Goal: Task Accomplishment & Management: Complete application form

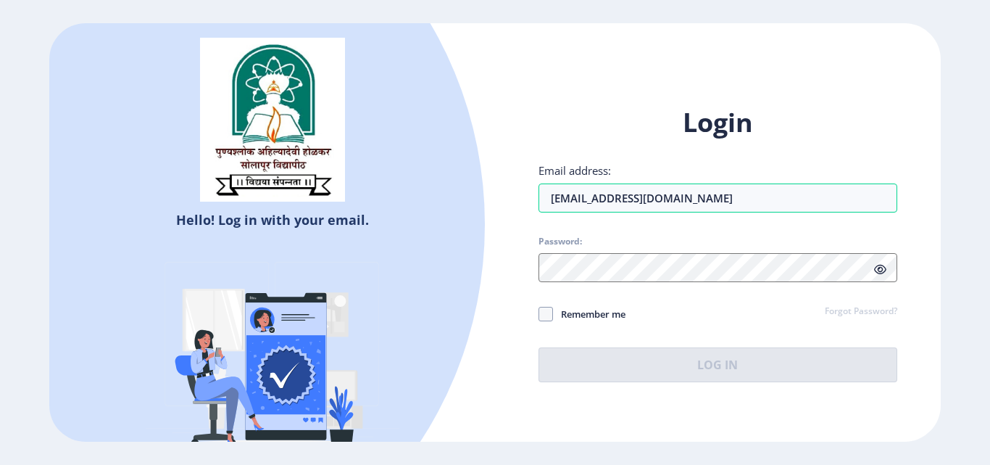
type input "[EMAIL_ADDRESS][DOMAIN_NAME]"
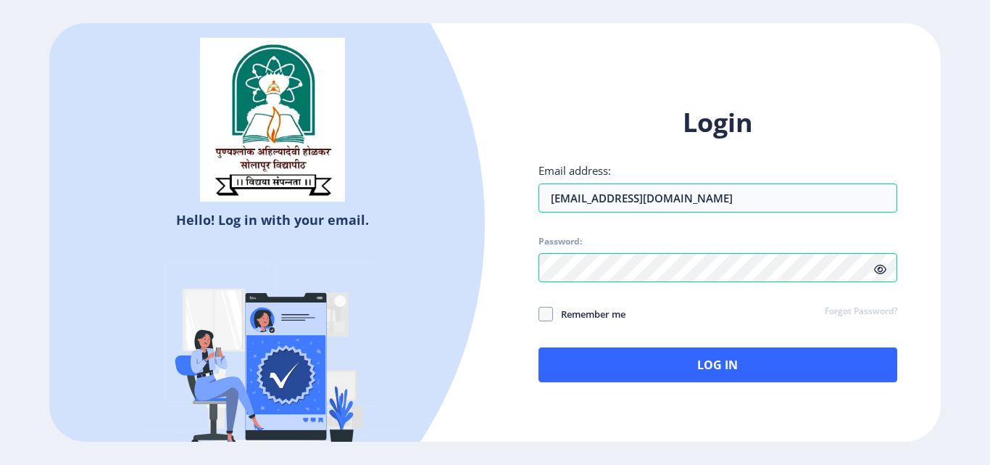
click at [880, 271] on icon at bounding box center [880, 269] width 12 height 11
click at [548, 316] on span at bounding box center [546, 314] width 14 height 14
click at [539, 315] on input "Remember me" at bounding box center [539, 314] width 1 height 1
checkbox input "true"
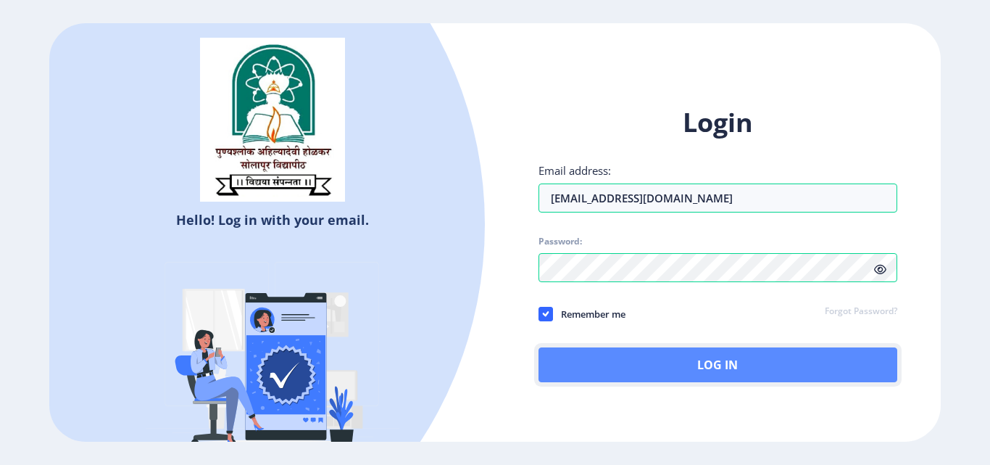
click at [584, 354] on button "Log In" at bounding box center [718, 364] width 359 height 35
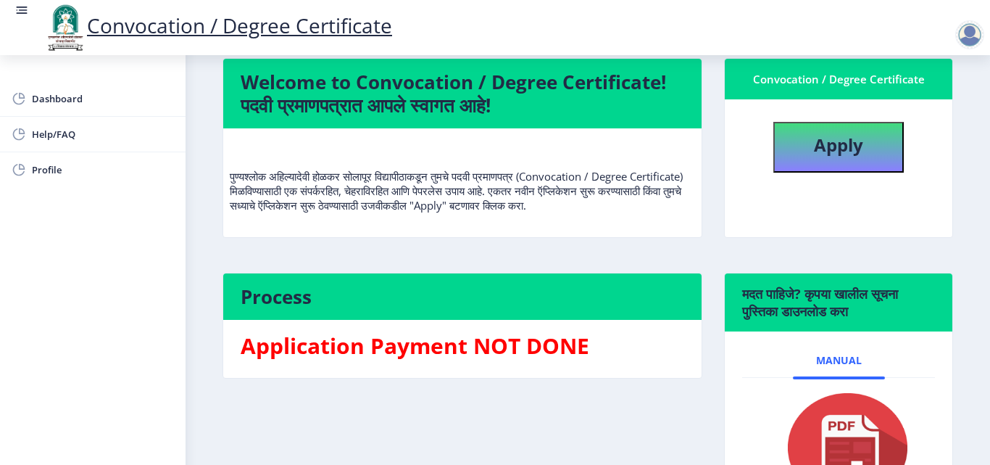
scroll to position [72, 0]
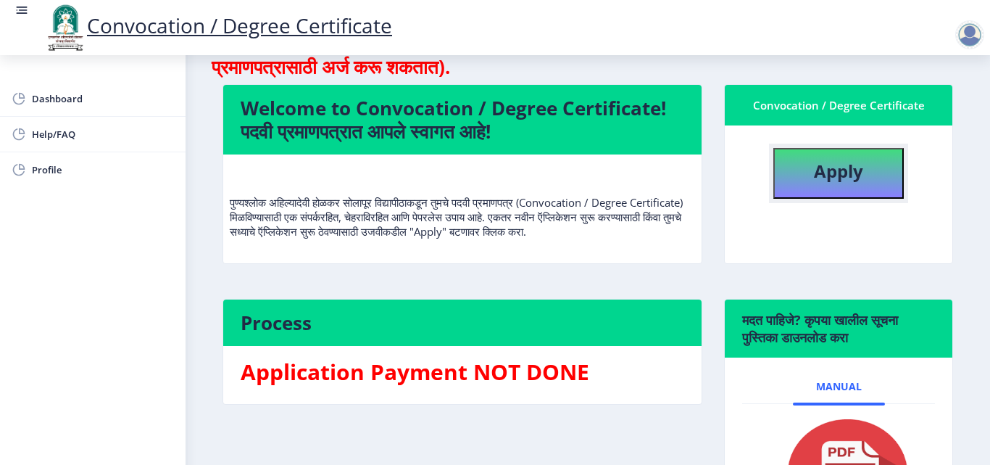
click at [864, 167] on button "Apply" at bounding box center [839, 173] width 130 height 51
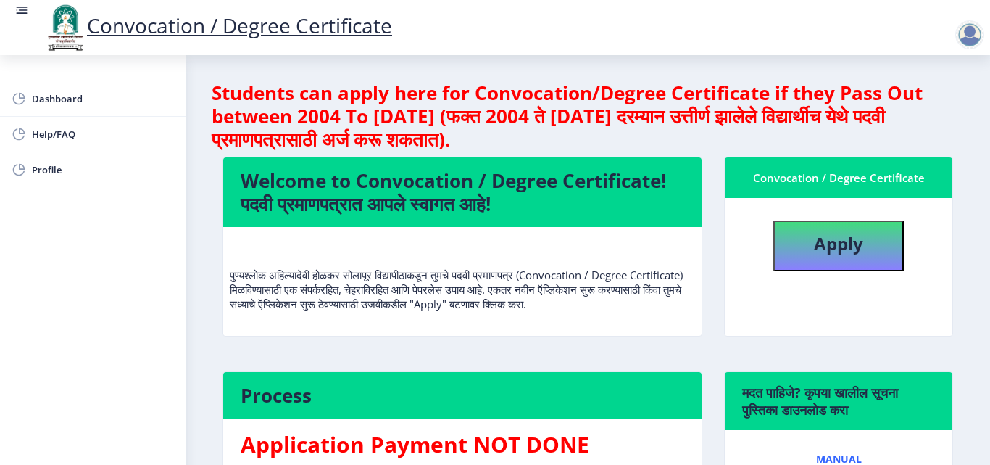
select select
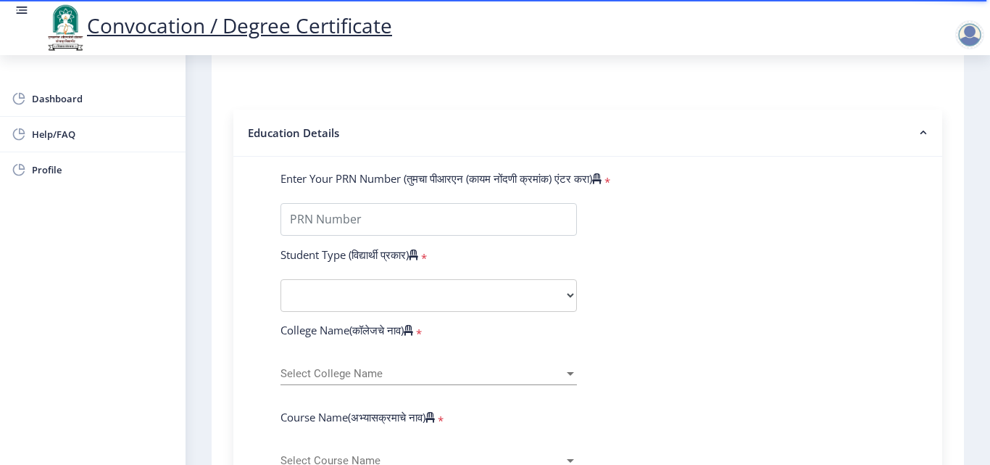
scroll to position [290, 0]
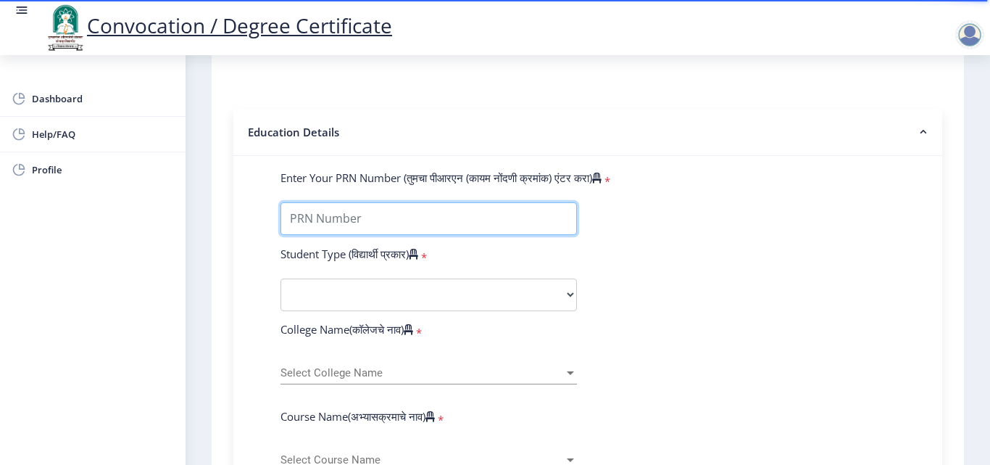
click at [314, 224] on input "Enter Your PRN Number (तुमचा पीआरएन (कायम नोंदणी क्रमांक) एंटर करा)" at bounding box center [429, 218] width 297 height 33
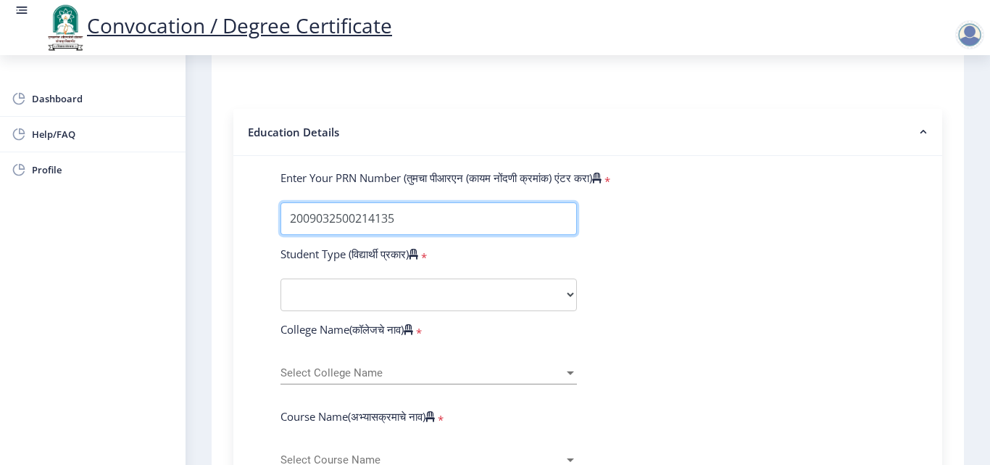
type input "2009032500214135"
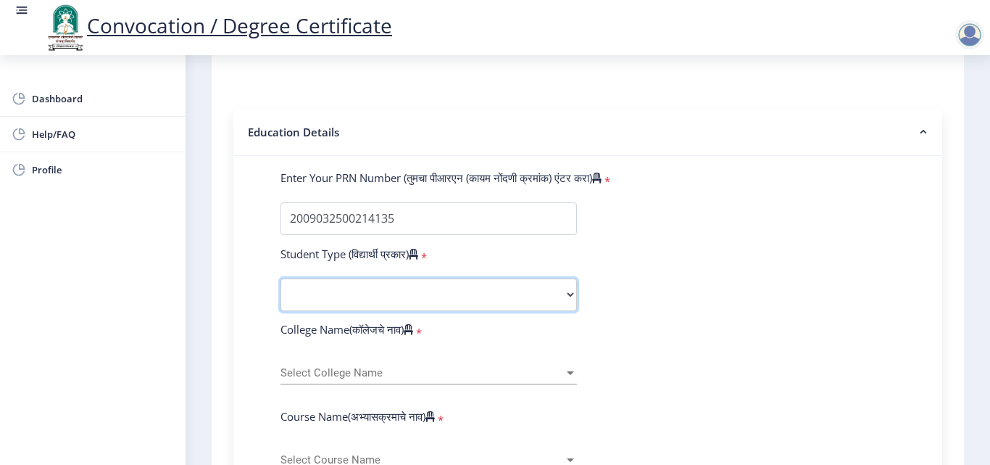
click at [315, 302] on select "Select Student Type Regular External" at bounding box center [429, 294] width 297 height 33
select select "Regular"
click at [281, 278] on select "Select Student Type Regular External" at bounding box center [429, 294] width 297 height 33
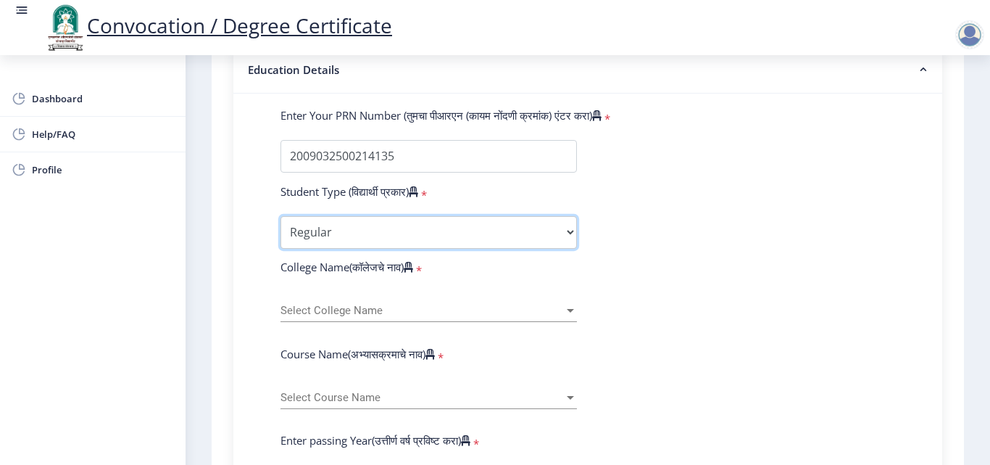
scroll to position [435, 0]
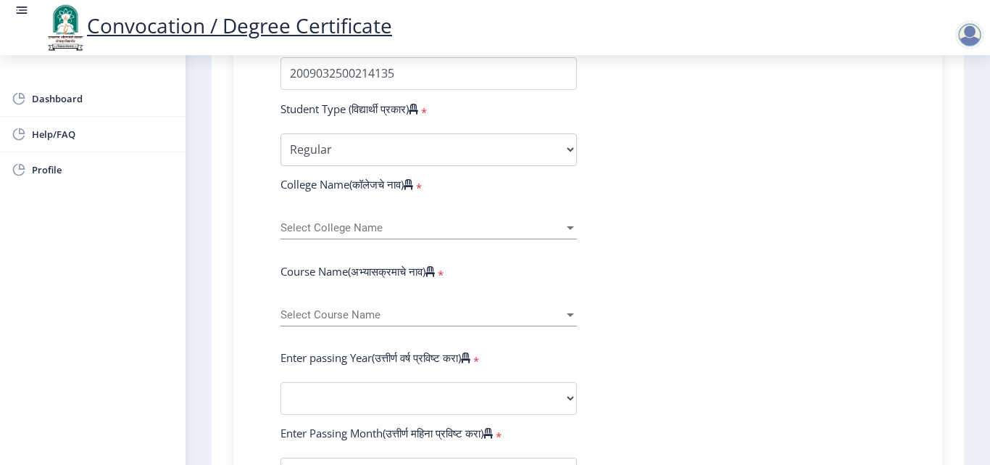
click at [306, 220] on div "Select College Name Select College Name" at bounding box center [429, 224] width 297 height 30
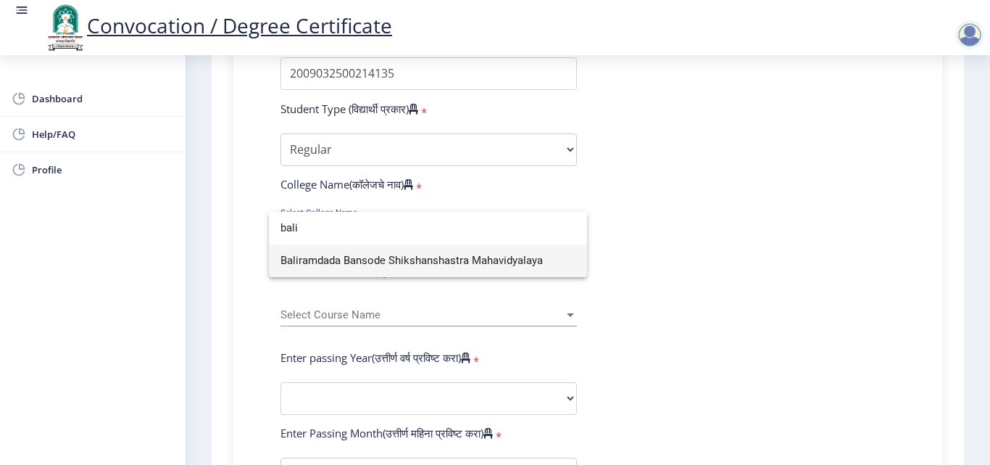
type input "bali"
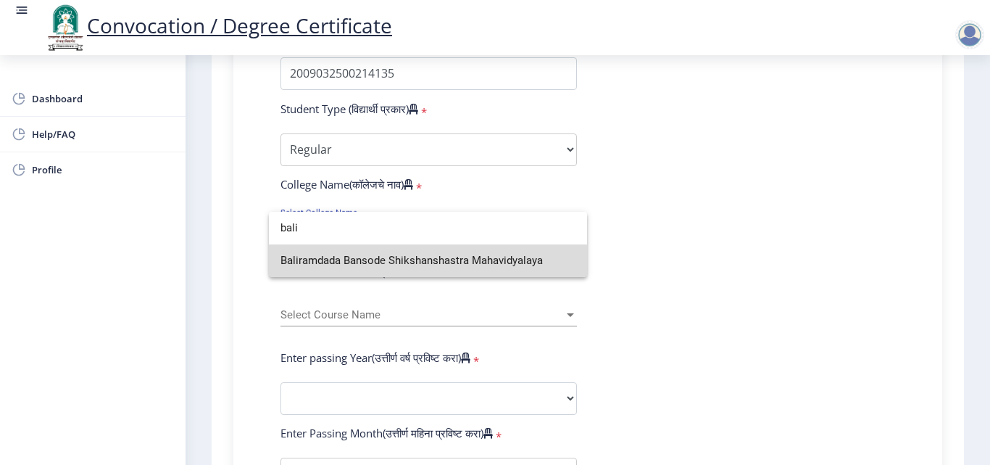
click at [312, 265] on span "Baliramdada Bansode Shikshanshastra Mahavidyalaya" at bounding box center [428, 260] width 295 height 33
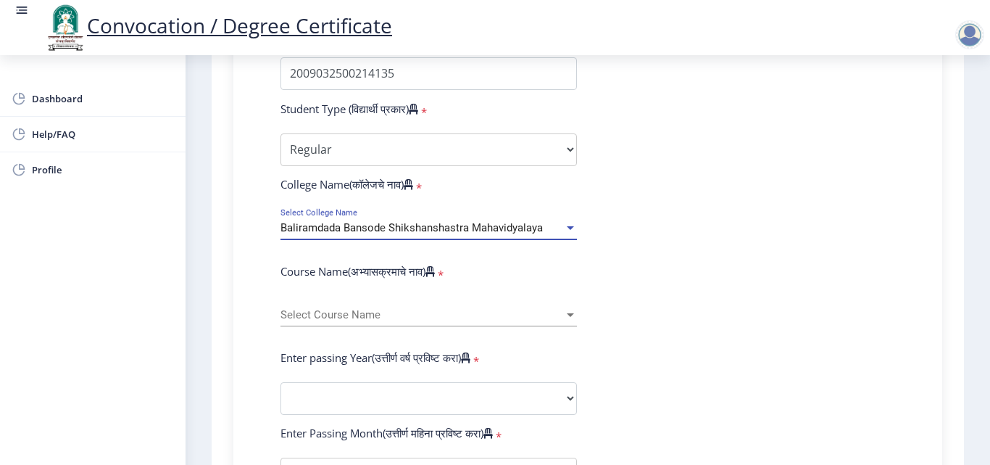
click at [315, 310] on span "Select Course Name" at bounding box center [422, 315] width 283 height 12
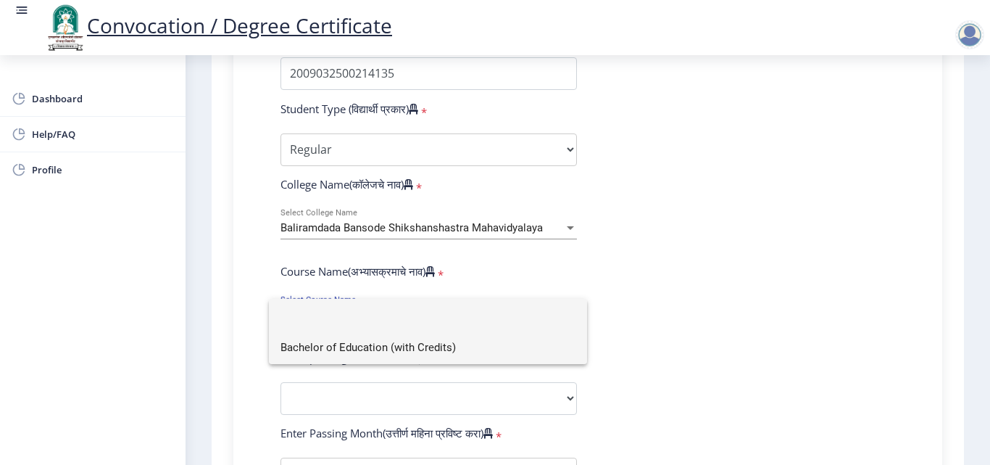
click at [320, 345] on span "Bachelor of Education (with Credits)" at bounding box center [428, 347] width 295 height 33
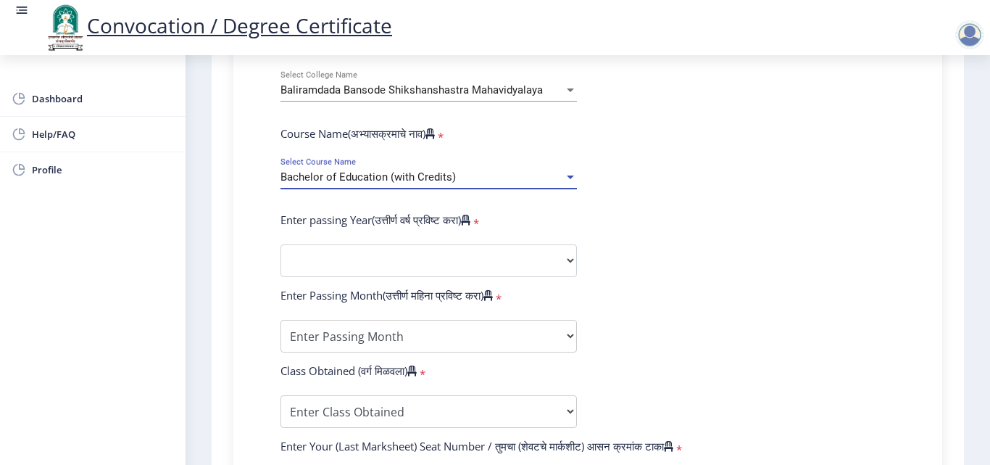
scroll to position [580, 0]
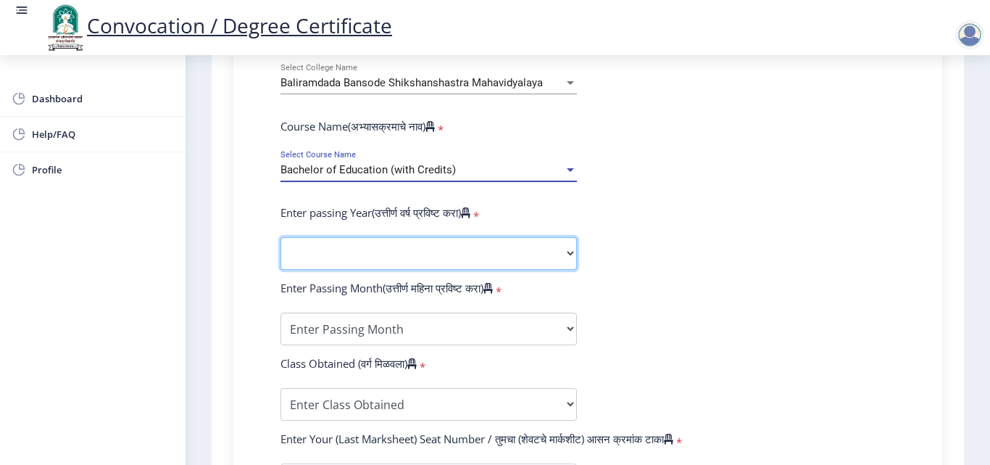
click at [313, 248] on select "2025 2024 2023 2022 2021 2020 2019 2018 2017 2016 2015 2014 2013 2012 2011 2010…" at bounding box center [429, 253] width 297 height 33
select select "2010"
click at [281, 237] on select "2025 2024 2023 2022 2021 2020 2019 2018 2017 2016 2015 2014 2013 2012 2011 2010…" at bounding box center [429, 253] width 297 height 33
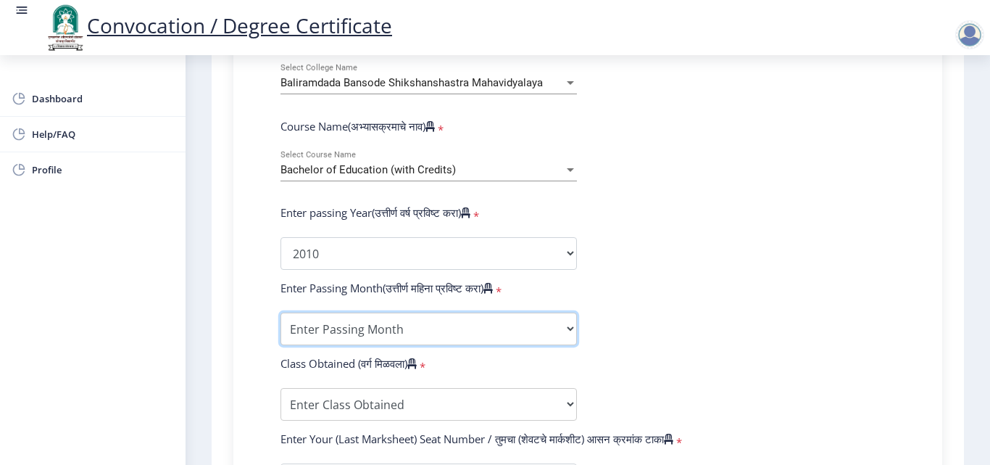
click at [339, 322] on select "Enter Passing Month March April May October November December" at bounding box center [429, 328] width 297 height 33
select select "March"
click at [281, 312] on select "Enter Passing Month March April May October November December" at bounding box center [429, 328] width 297 height 33
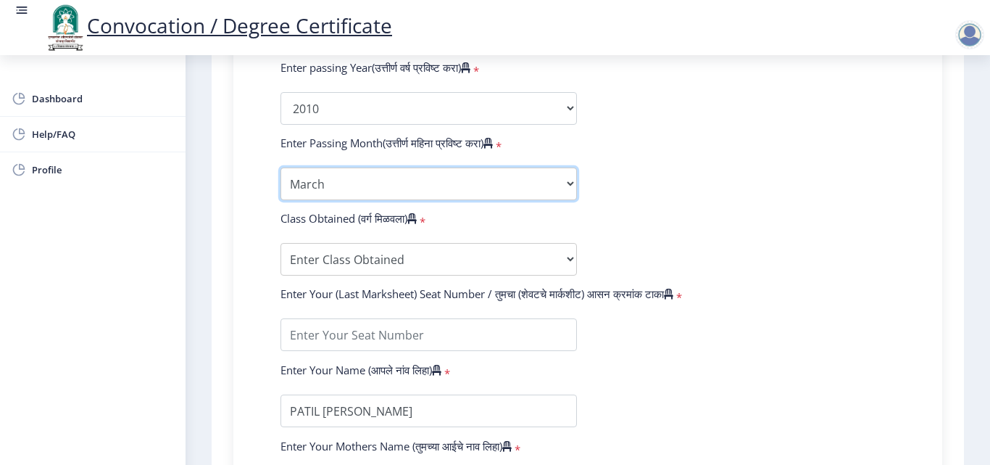
scroll to position [797, 0]
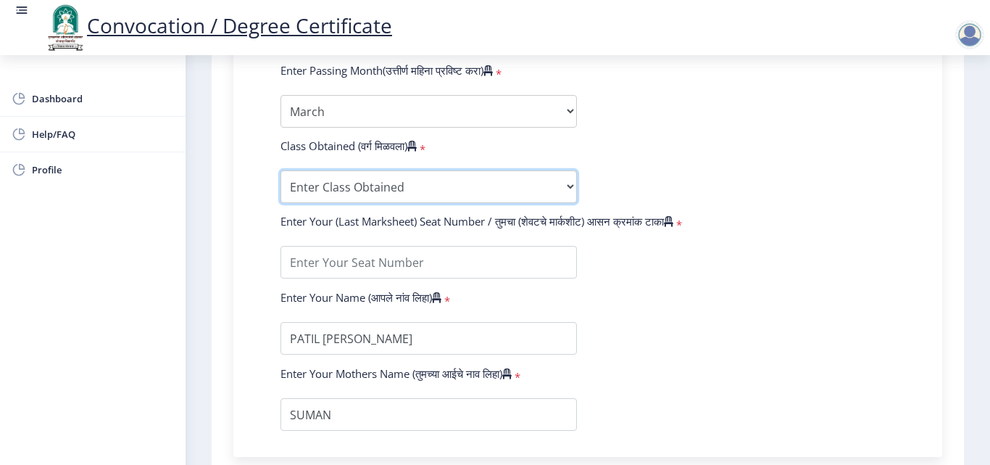
click at [331, 186] on select "Enter Class Obtained FIRST CLASS WITH DISTINCTION FIRST CLASS HIGHER SECOND CLA…" at bounding box center [429, 186] width 297 height 33
select select "SECOND CLASS"
click at [281, 170] on select "Enter Class Obtained FIRST CLASS WITH DISTINCTION FIRST CLASS HIGHER SECOND CLA…" at bounding box center [429, 186] width 297 height 33
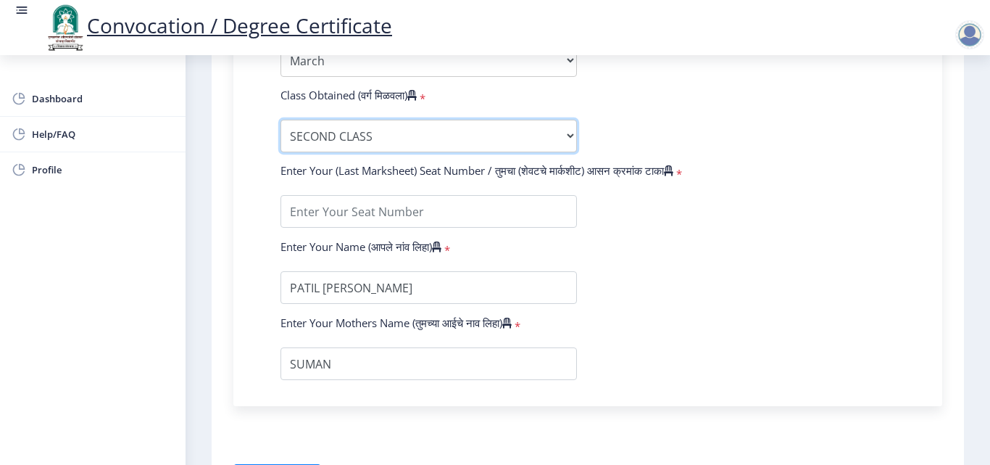
scroll to position [870, 0]
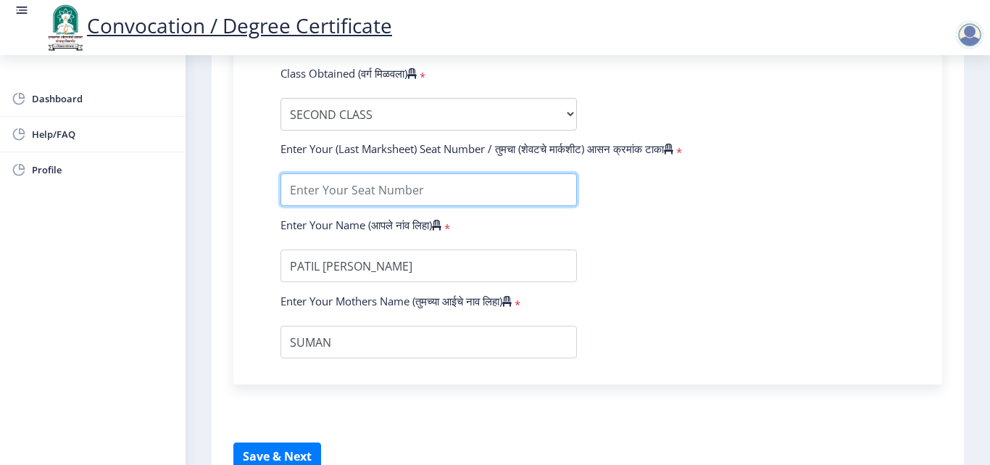
click at [317, 194] on input "textarea" at bounding box center [429, 189] width 297 height 33
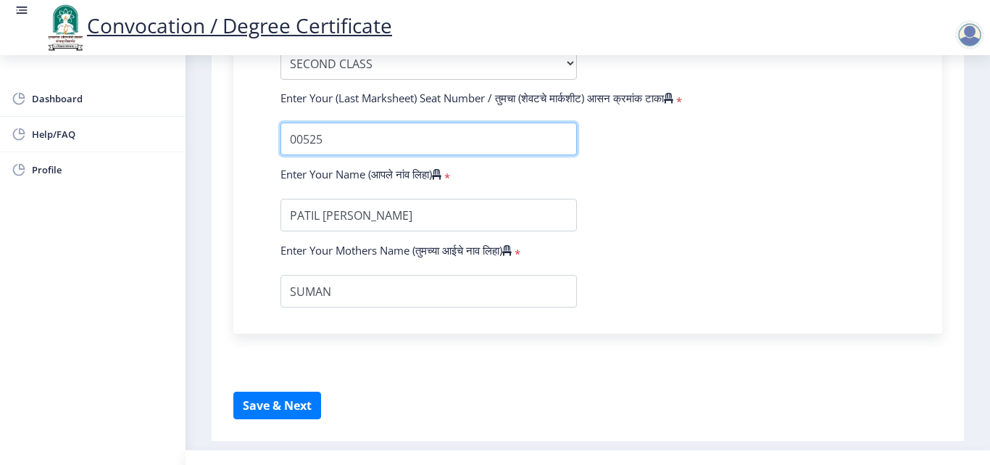
scroll to position [942, 0]
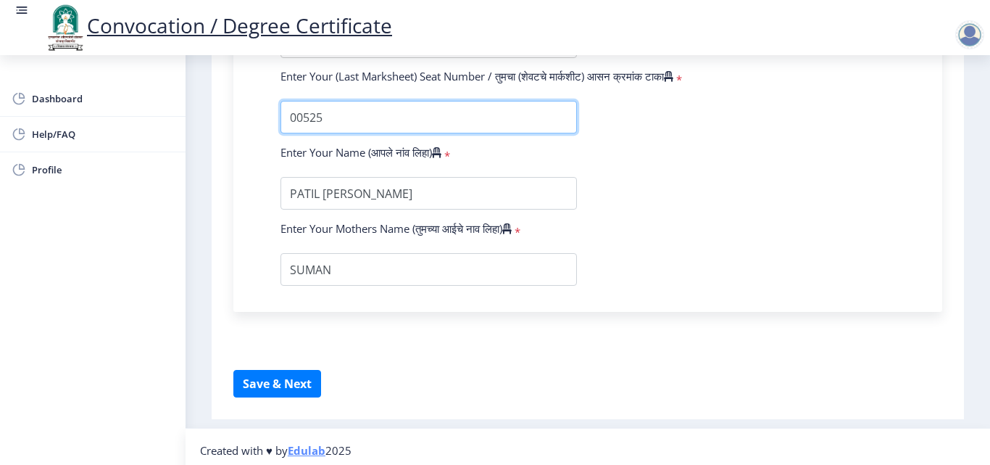
type input "00525"
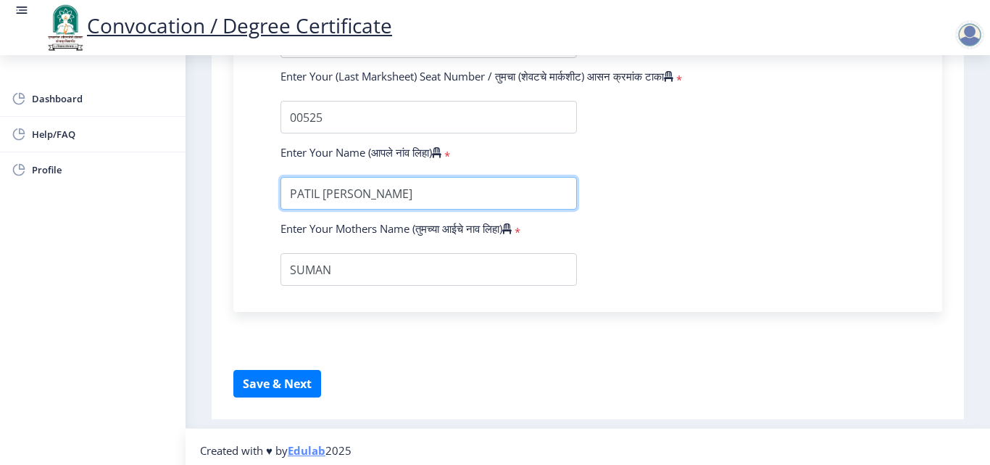
click at [324, 196] on input "textarea" at bounding box center [429, 193] width 297 height 33
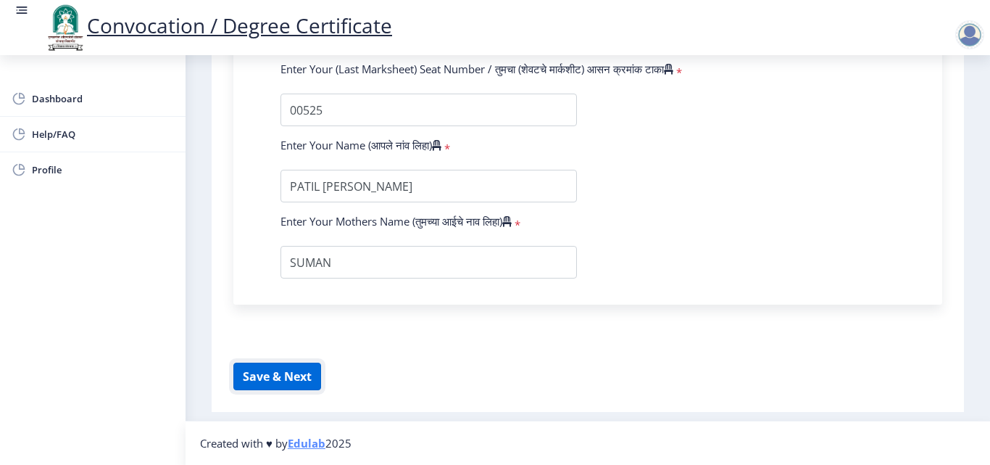
click at [273, 368] on button "Save & Next" at bounding box center [277, 376] width 88 height 28
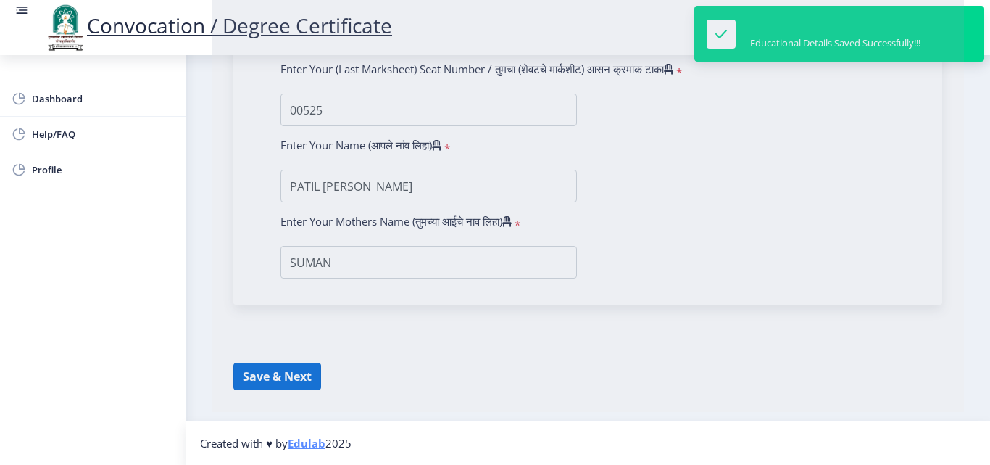
select select
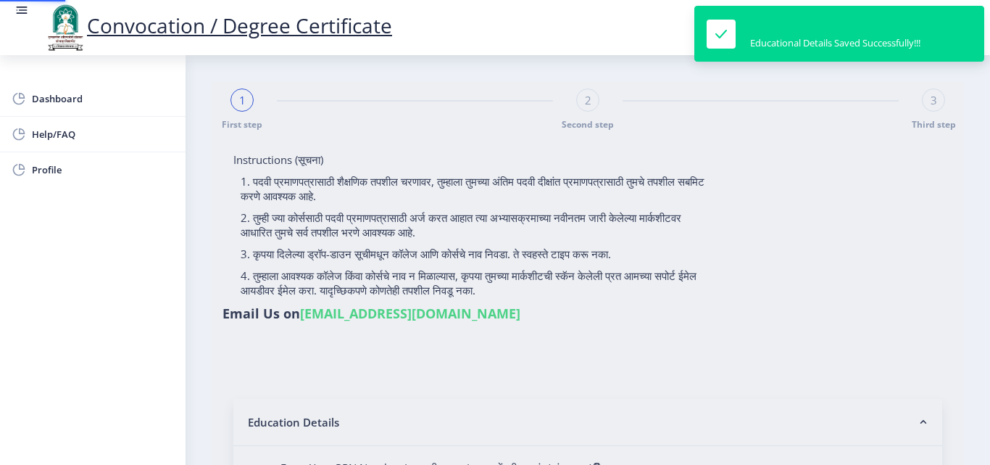
type input "PATIL [PERSON_NAME]"
type input "SUMAN"
type input "2009032500214135"
select select "Regular"
select select "2010"
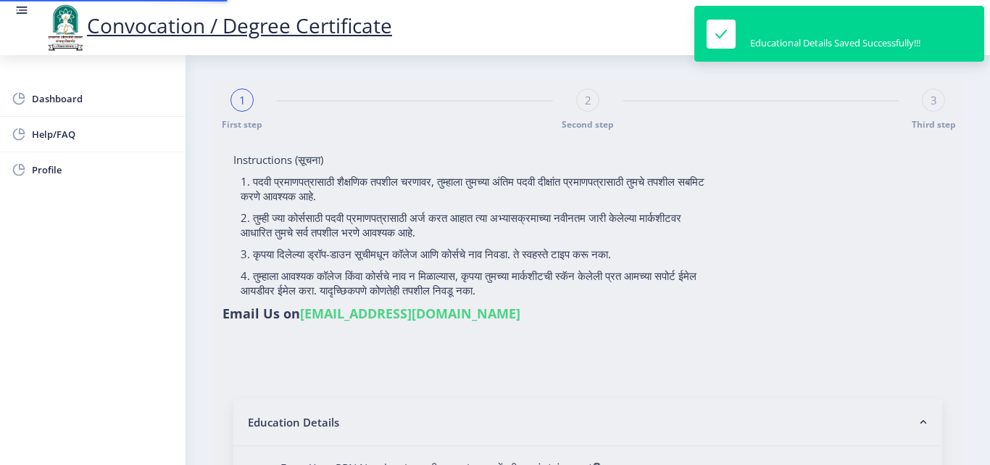
select select "March"
select select "SECOND CLASS"
type input "00525"
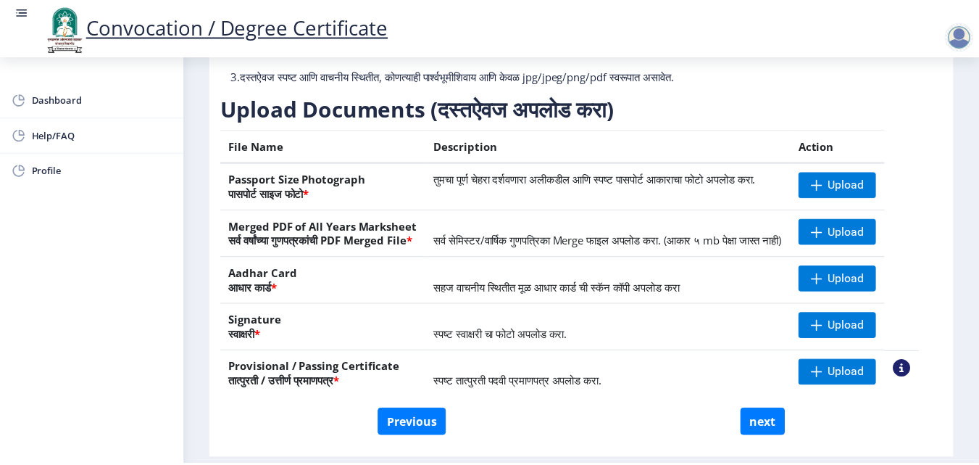
scroll to position [217, 0]
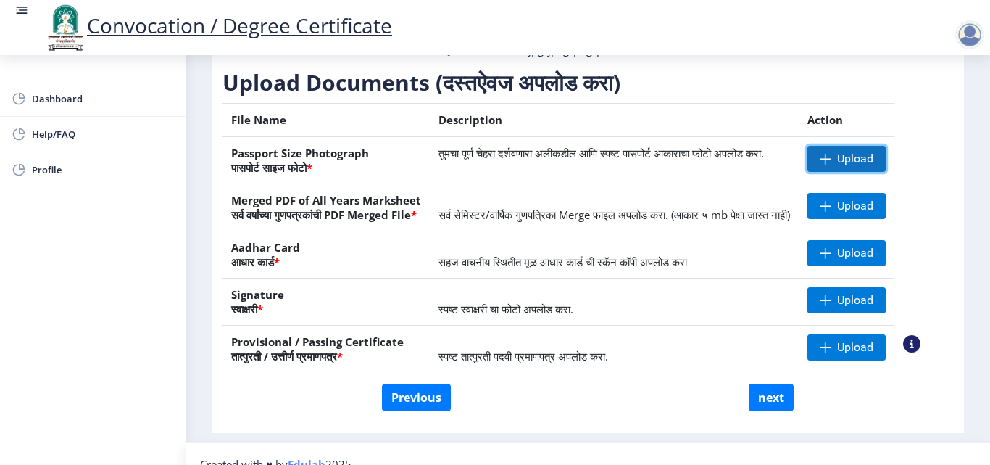
click at [832, 165] on span at bounding box center [826, 159] width 12 height 12
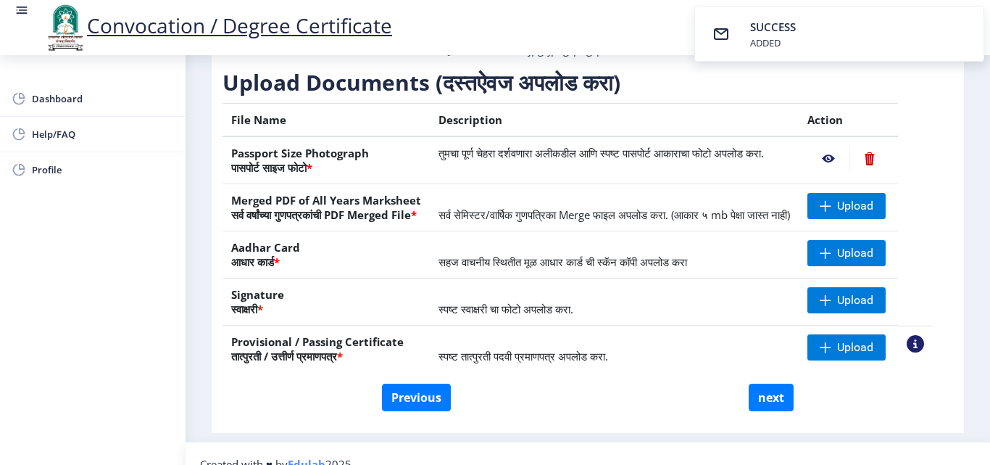
click at [849, 172] on nb-action at bounding box center [829, 159] width 42 height 26
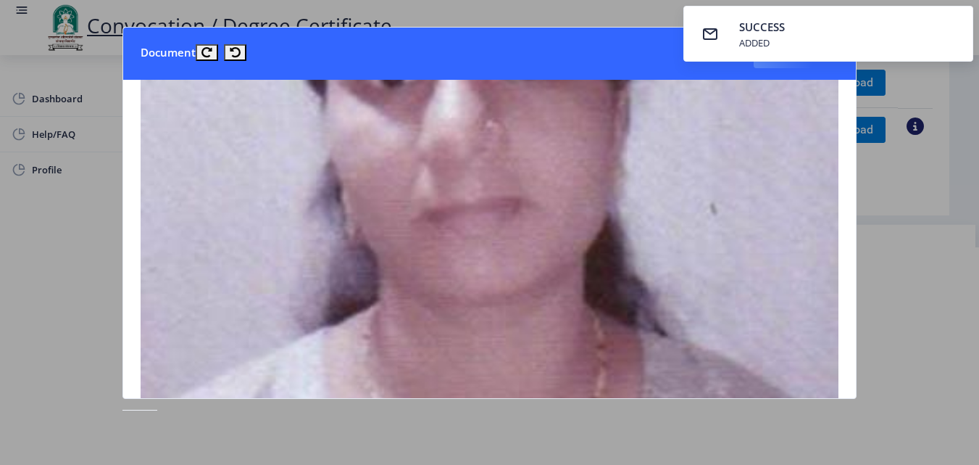
scroll to position [435, 0]
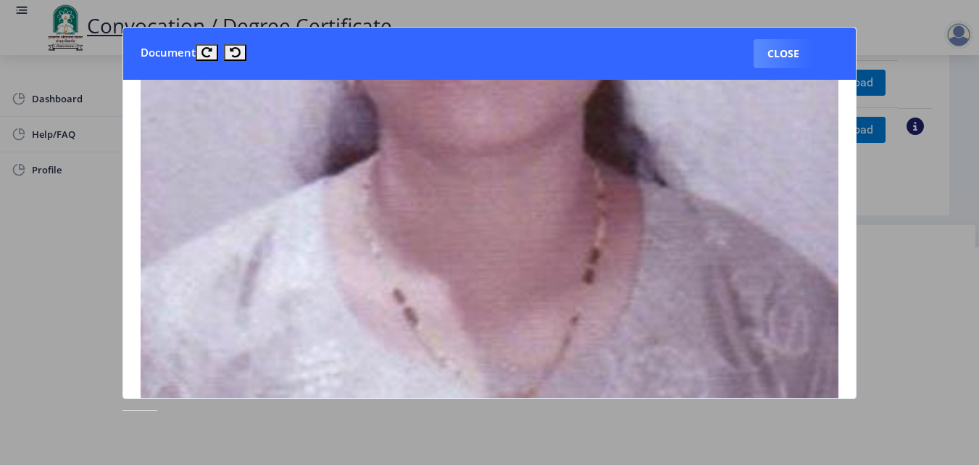
click at [882, 362] on div at bounding box center [489, 232] width 979 height 465
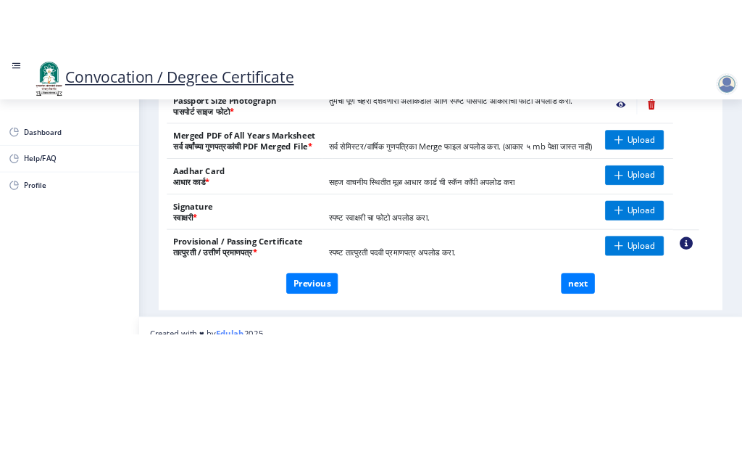
scroll to position [145, 0]
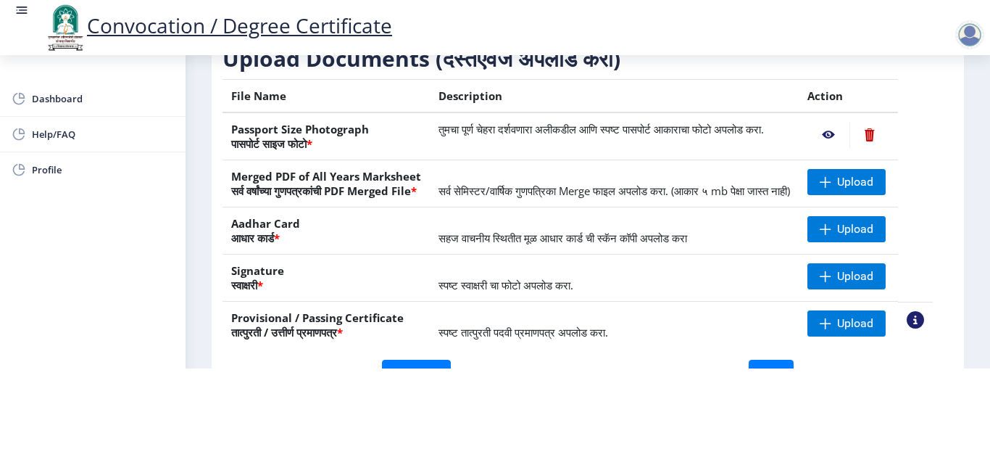
click at [489, 207] on td "सर्व सेमिस्टर/वार्षिक गुणपत्रिका Merge फाइल अपलोड करा. (आकार ५ mb पेक्षा जास्त …" at bounding box center [614, 183] width 369 height 47
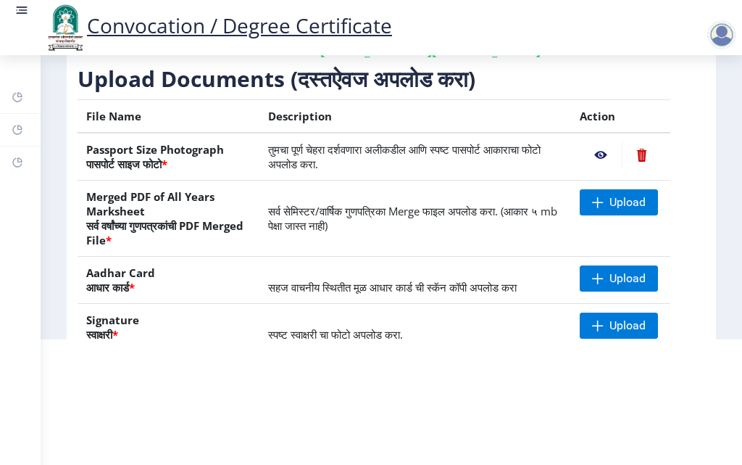
click at [489, 247] on td "सर्व सेमिस्टर/वार्षिक गुणपत्रिका Merge फाइल अपलोड करा. (आकार ५ mb पेक्षा जास्त …" at bounding box center [416, 219] width 312 height 76
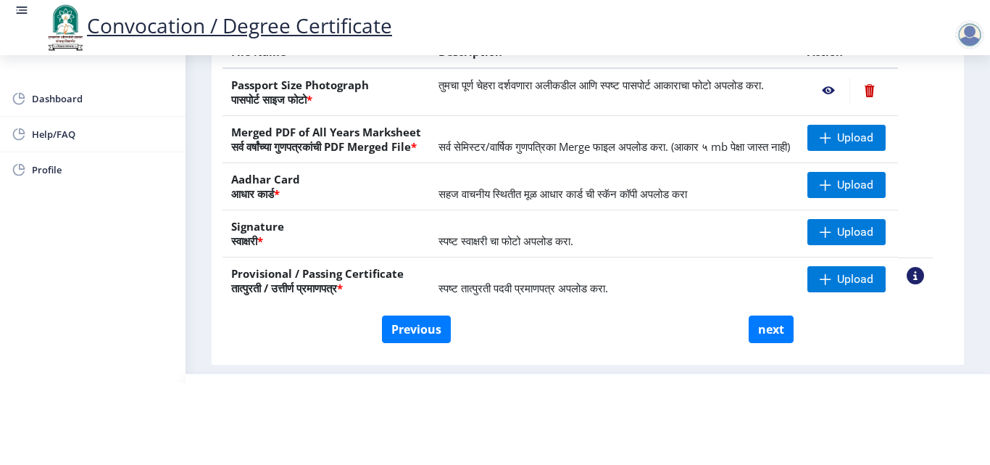
scroll to position [268, 0]
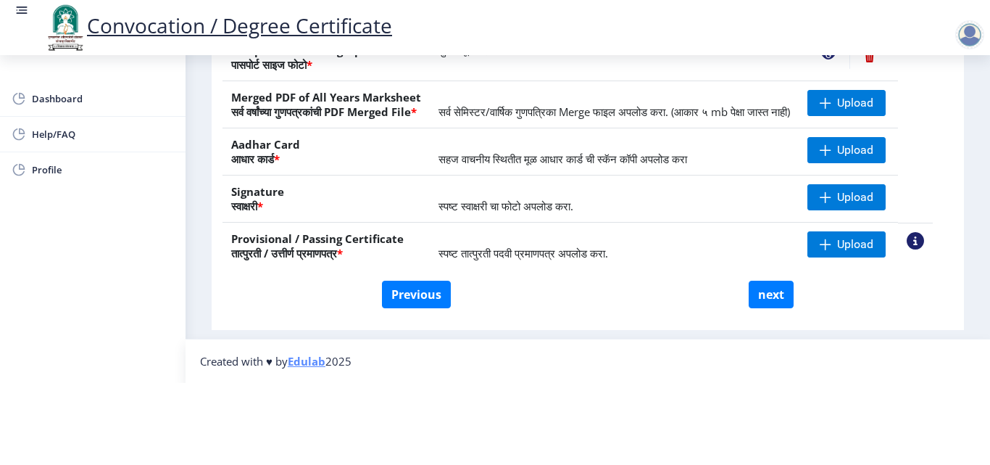
click at [510, 270] on div "File Name Description Action Passport Size Photograph पासपोर्ट साइज फोटो * तुमच…" at bounding box center [578, 140] width 710 height 281
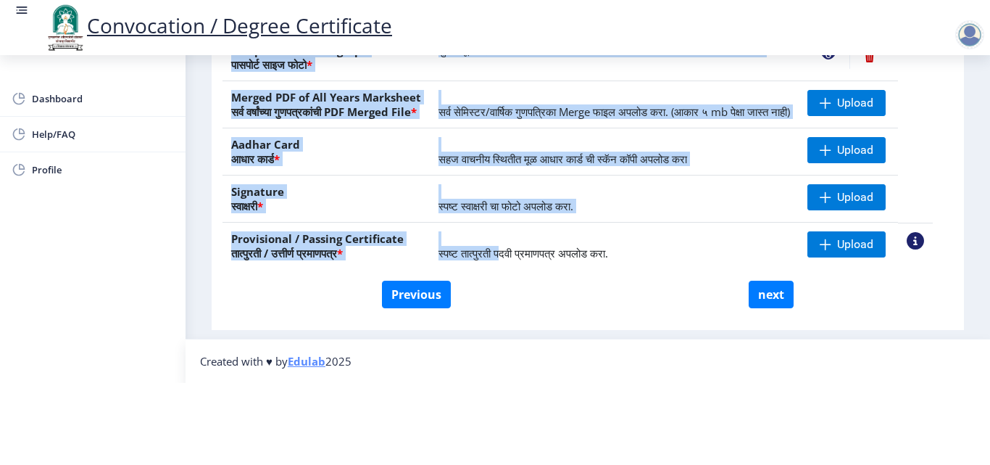
click at [510, 270] on div "File Name Description Action Passport Size Photograph पासपोर्ट साइज फोटो * तुमच…" at bounding box center [578, 140] width 710 height 281
